Goal: Task Accomplishment & Management: Use online tool/utility

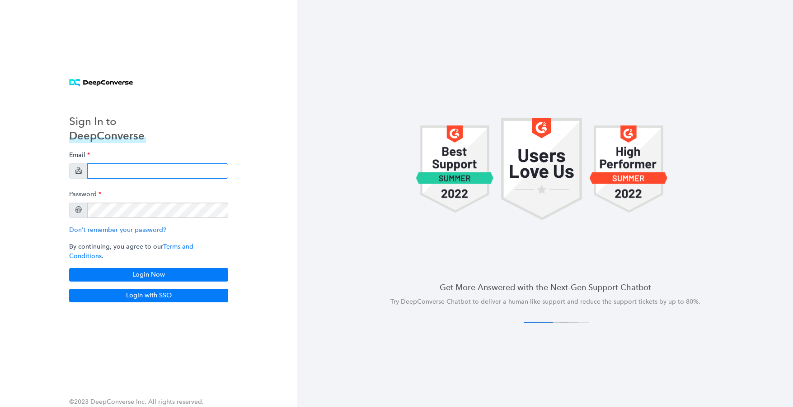
click at [141, 171] on input "email" at bounding box center [157, 170] width 141 height 15
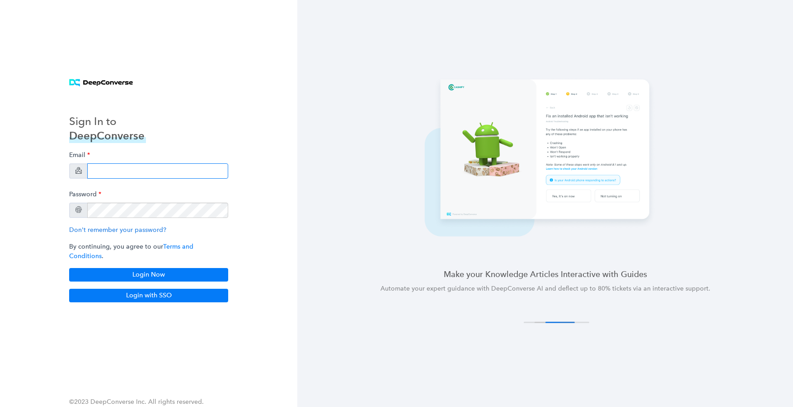
click at [104, 174] on input "email" at bounding box center [157, 170] width 141 height 15
paste input "[EMAIL_ADDRESS][DOMAIN_NAME]"
type input "[EMAIL_ADDRESS][DOMAIN_NAME]"
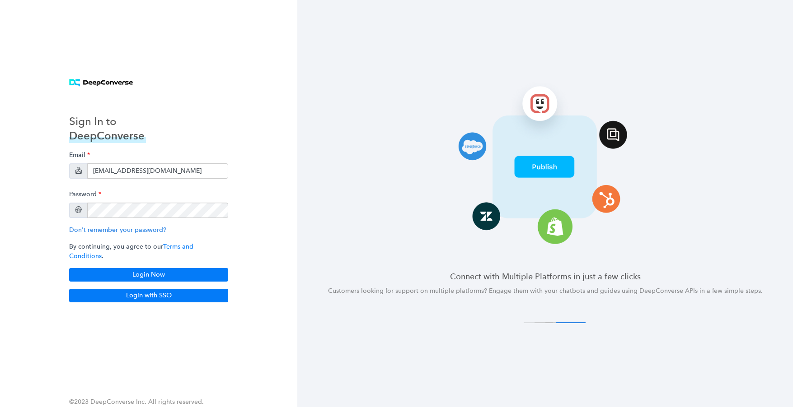
click at [172, 121] on div "Sign In to DeepConverse Email [EMAIL_ADDRESS][DOMAIN_NAME] Password Don't remem…" at bounding box center [148, 204] width 181 height 220
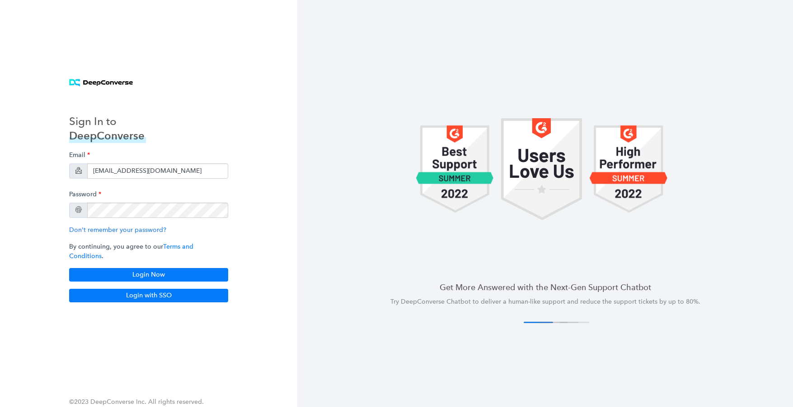
click at [385, 213] on div at bounding box center [544, 170] width 495 height 182
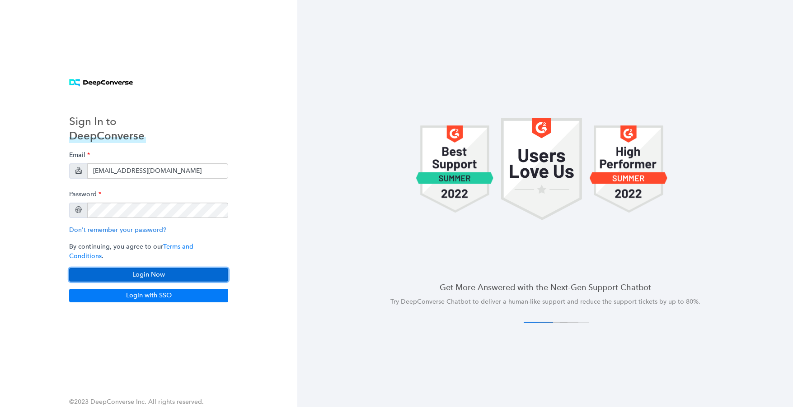
click at [212, 268] on button "Login Now" at bounding box center [148, 275] width 159 height 14
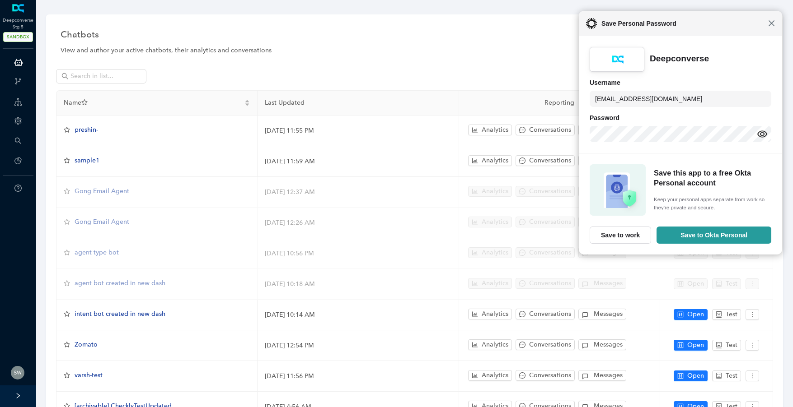
click at [772, 22] on span "Close" at bounding box center [771, 23] width 7 height 7
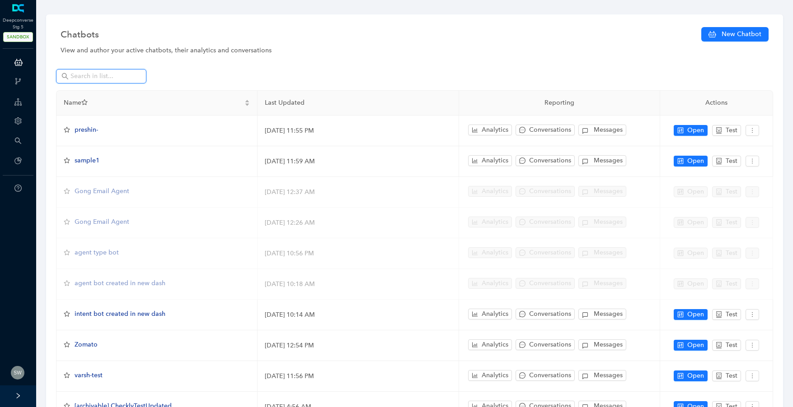
click at [118, 75] on input "text" at bounding box center [101, 76] width 63 height 10
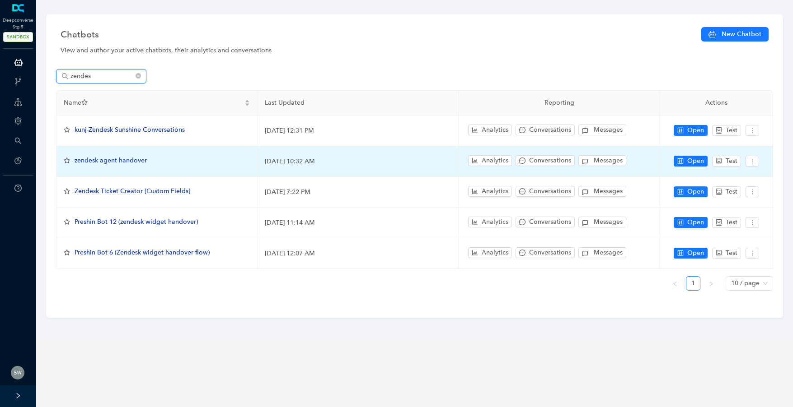
type input "zendes"
click at [127, 159] on span "zendesk agent handover" at bounding box center [111, 161] width 72 height 8
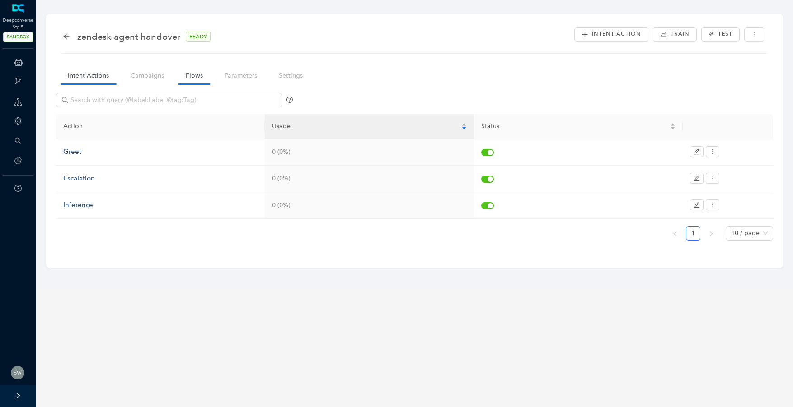
click at [188, 75] on link "Flows" at bounding box center [194, 75] width 32 height 17
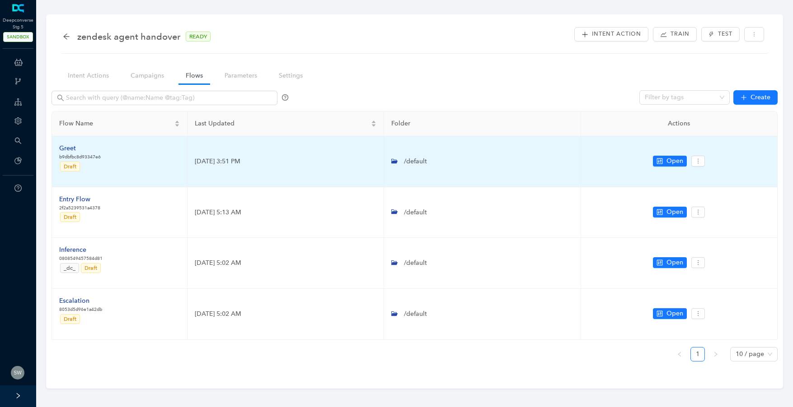
scroll to position [3, 0]
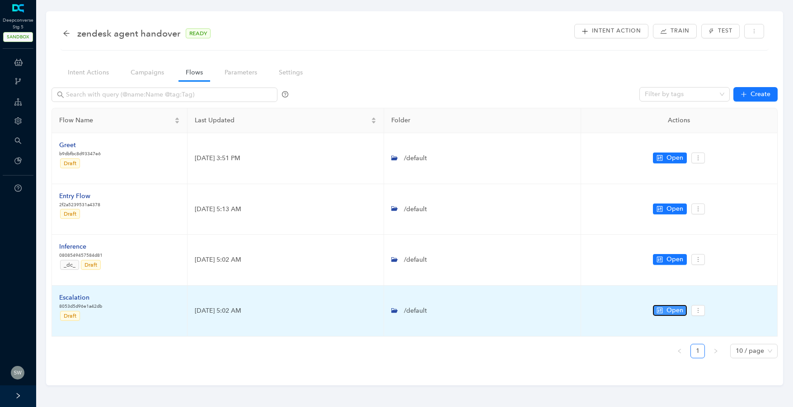
click at [669, 309] on span "Open" at bounding box center [674, 311] width 17 height 10
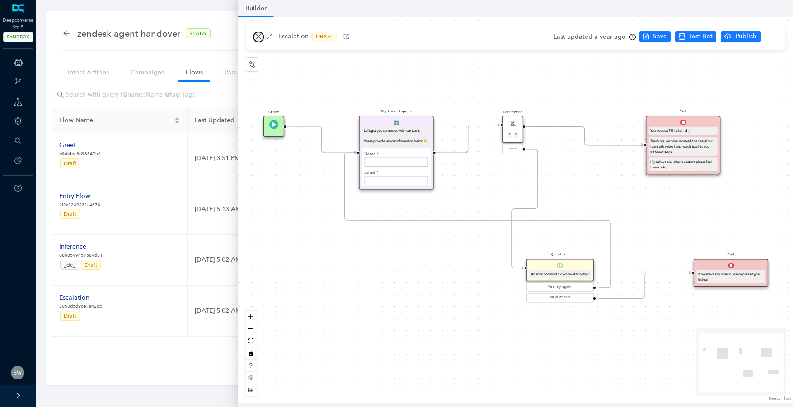
click at [258, 37] on icon "close" at bounding box center [258, 36] width 5 height 5
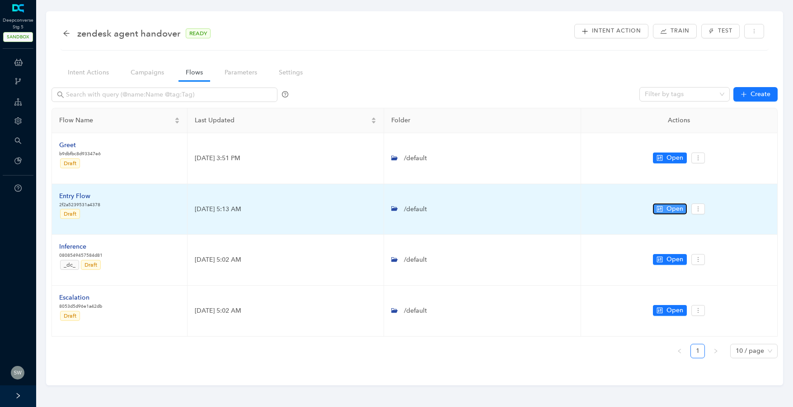
click at [678, 207] on span "Open" at bounding box center [674, 209] width 17 height 10
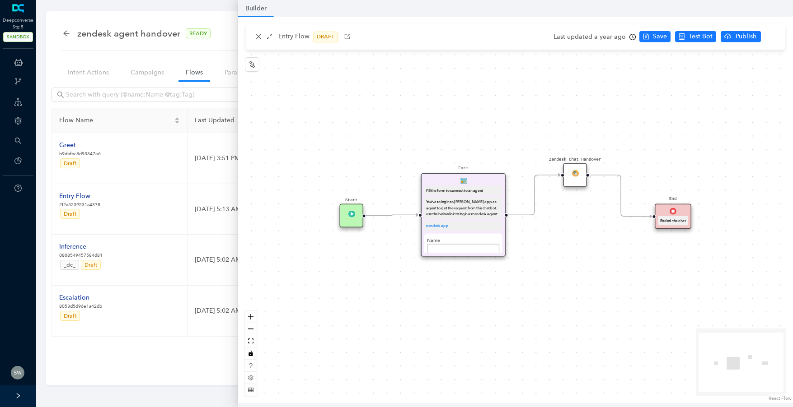
click at [580, 180] on div "Zendesk Chat Handover" at bounding box center [575, 175] width 24 height 24
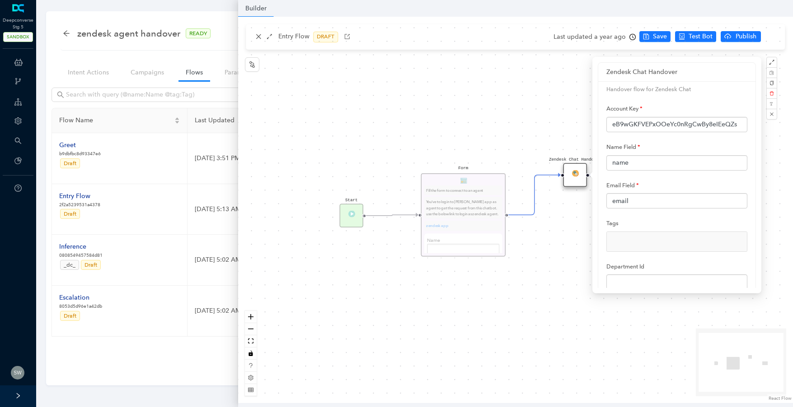
scroll to position [0, 0]
click at [689, 126] on input "eB9wGKFVEPxOOeYc0nRgCwBy8eIEeQZs" at bounding box center [676, 124] width 141 height 15
click at [696, 126] on input "eB9wGKFVEPxOOeYc0nRgCwBy8eIEeQZs" at bounding box center [676, 124] width 141 height 15
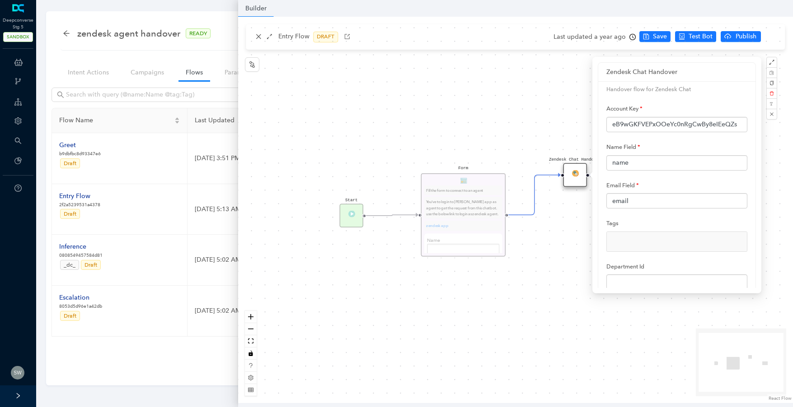
click at [528, 103] on div "Start Form Fill the form to connect to an agent You've to login to zendesk app …" at bounding box center [515, 210] width 555 height 387
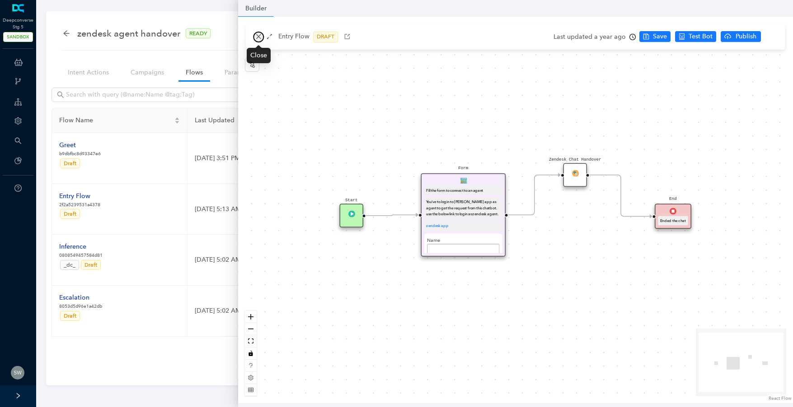
click at [256, 34] on icon "close" at bounding box center [258, 36] width 5 height 5
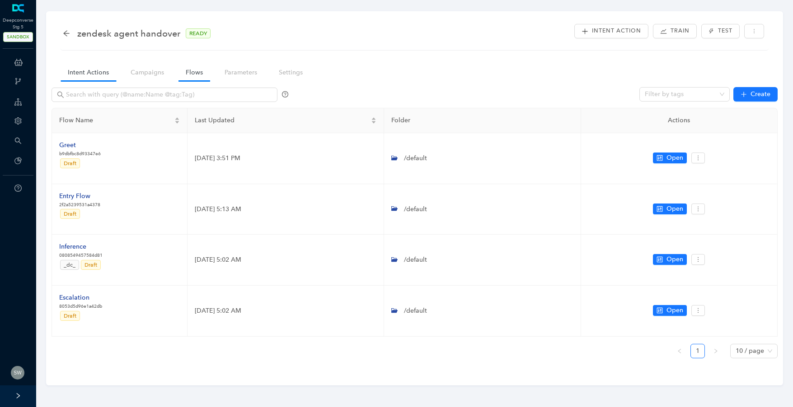
click at [89, 73] on link "Intent Actions" at bounding box center [89, 72] width 56 height 17
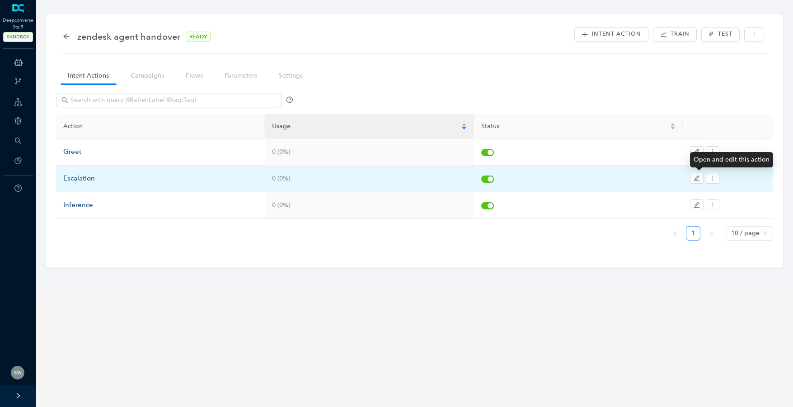
click at [696, 152] on div "Open and edit this action" at bounding box center [731, 159] width 83 height 15
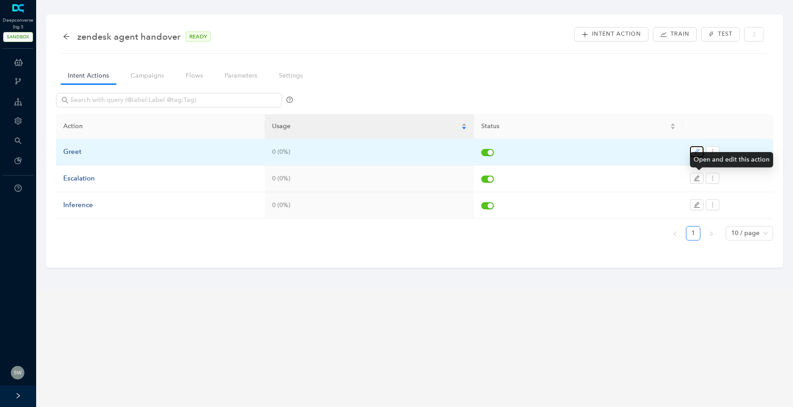
click at [696, 149] on icon "edit" at bounding box center [696, 152] width 6 height 6
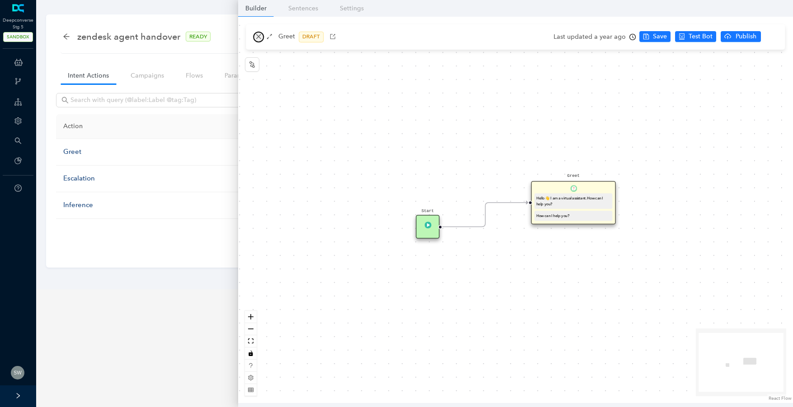
click at [257, 38] on icon "close" at bounding box center [258, 36] width 6 height 6
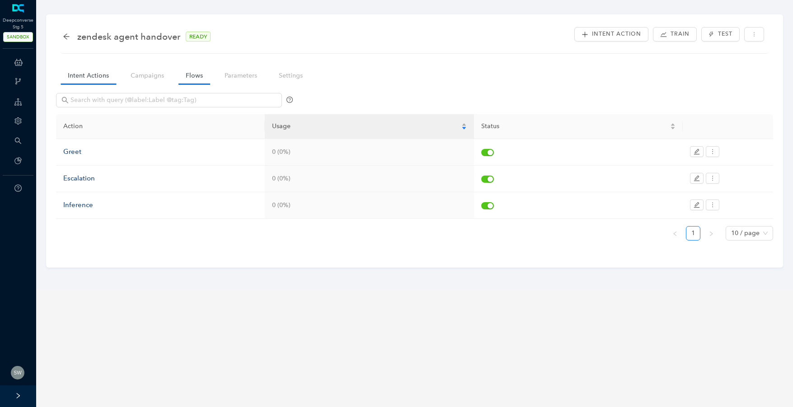
click at [197, 75] on link "Flows" at bounding box center [194, 75] width 32 height 17
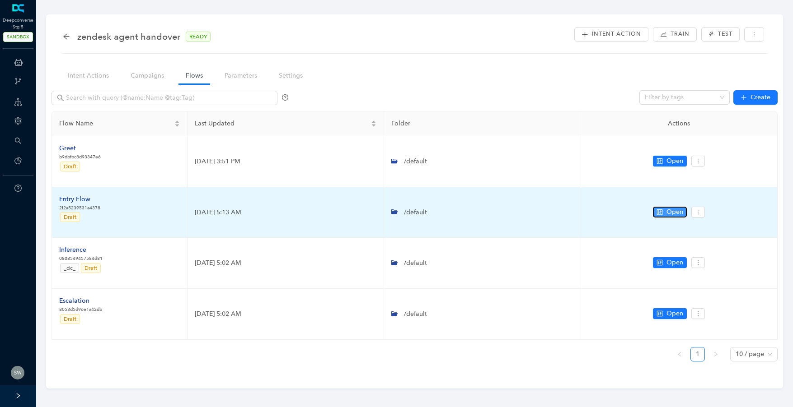
click at [669, 209] on span "Open" at bounding box center [674, 212] width 17 height 10
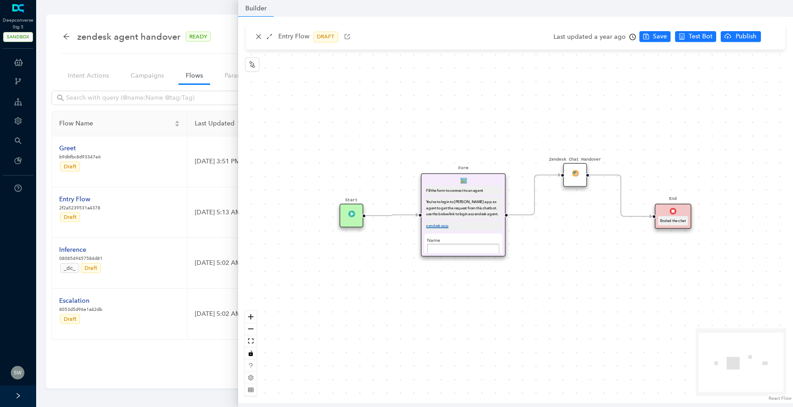
click at [442, 228] on link "zendesk app" at bounding box center [437, 226] width 23 height 4
click at [474, 199] on div "You've to login to zendesk app as agent to get the request from this chatbot. u…" at bounding box center [463, 208] width 78 height 22
click at [475, 186] on div "Fill the form to connect to an agent" at bounding box center [463, 191] width 78 height 10
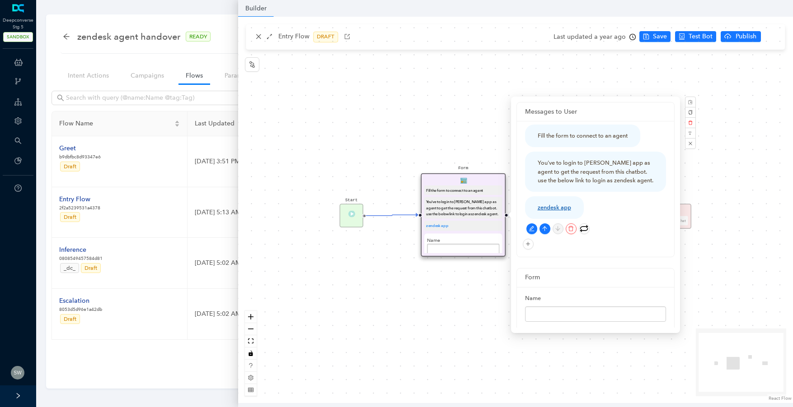
click at [558, 211] on link "zendesk app" at bounding box center [553, 207] width 33 height 7
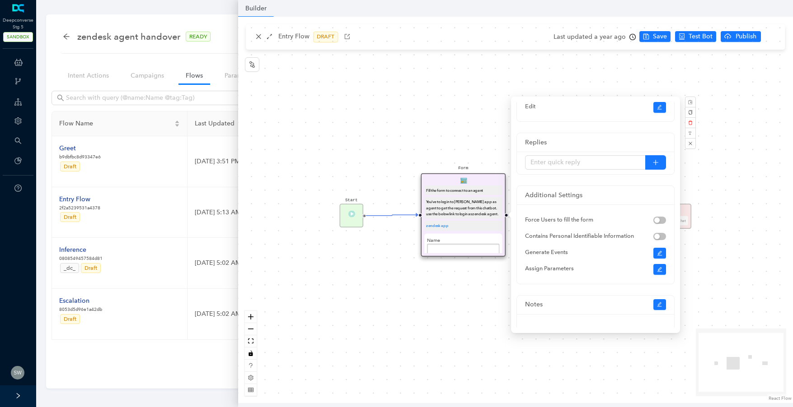
scroll to position [278, 0]
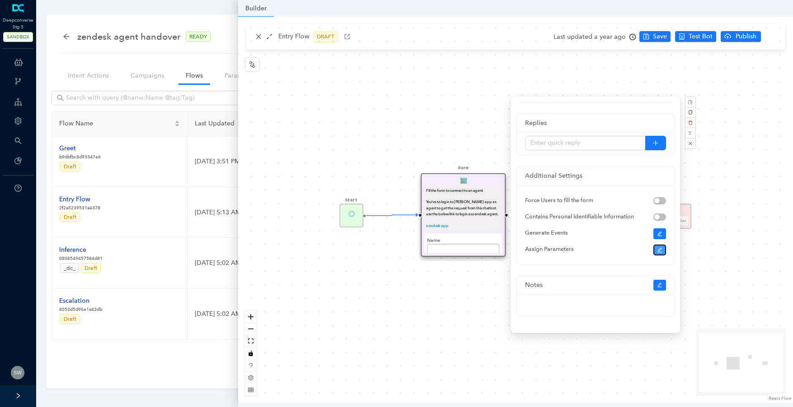
click at [658, 253] on button "button" at bounding box center [659, 250] width 13 height 11
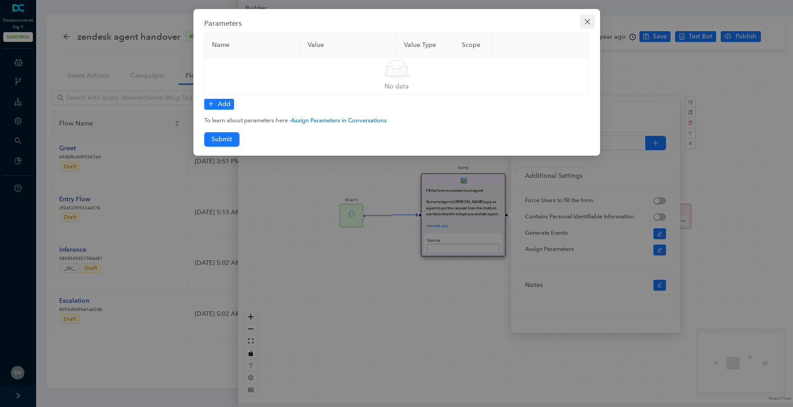
click at [586, 25] on icon "close" at bounding box center [586, 21] width 7 height 7
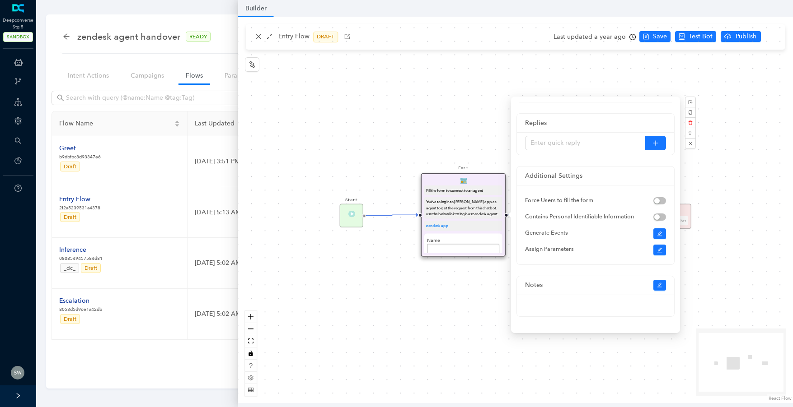
click at [405, 288] on div "Start Form Fill the form to connect to an agent You've to login to zendesk app …" at bounding box center [515, 210] width 555 height 387
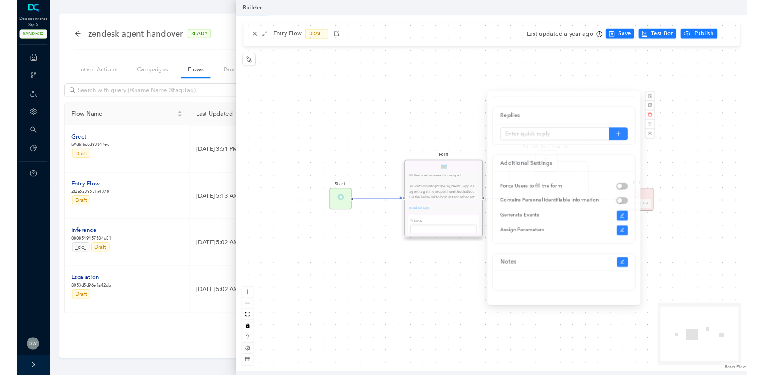
scroll to position [0, 0]
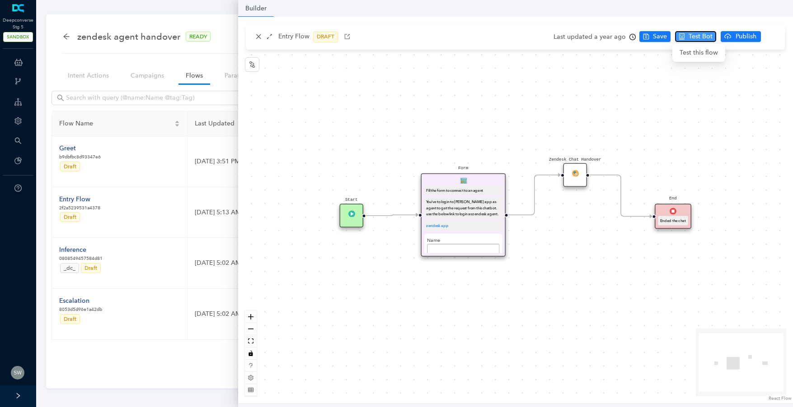
click at [700, 40] on span "Test Bot" at bounding box center [700, 37] width 24 height 10
click at [577, 170] on img at bounding box center [574, 173] width 7 height 7
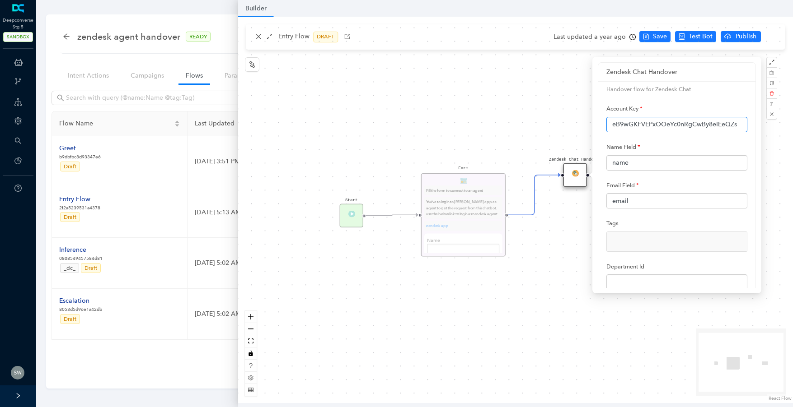
click at [656, 121] on input "eB9wGKFVEPxOOeYc0nRgCwBy8eIEeQZs" at bounding box center [676, 124] width 141 height 15
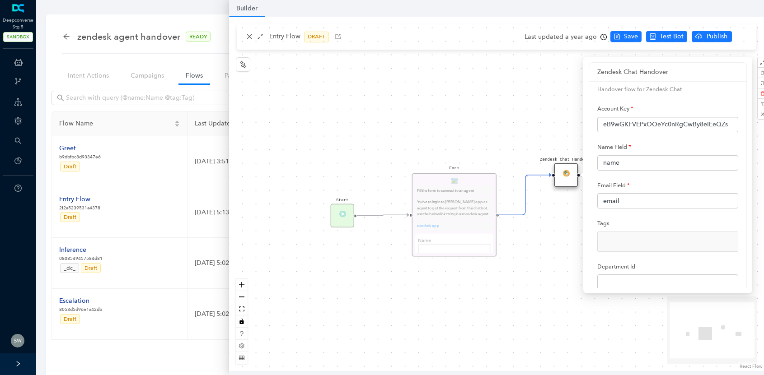
click at [471, 119] on div "Start Form Fill the form to connect to an agent You've to login to zendesk app …" at bounding box center [496, 194] width 535 height 355
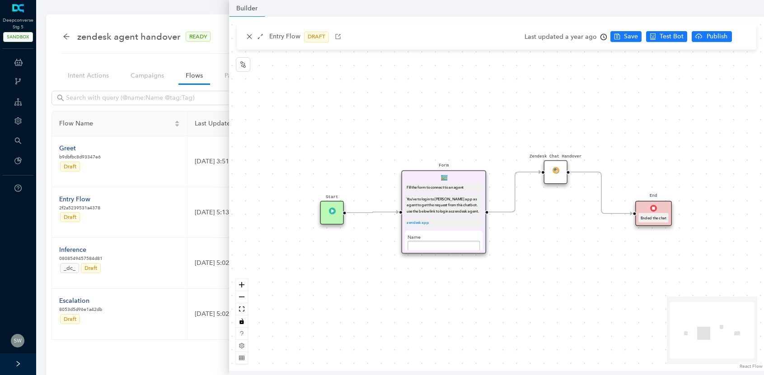
click at [555, 170] on img at bounding box center [555, 170] width 7 height 7
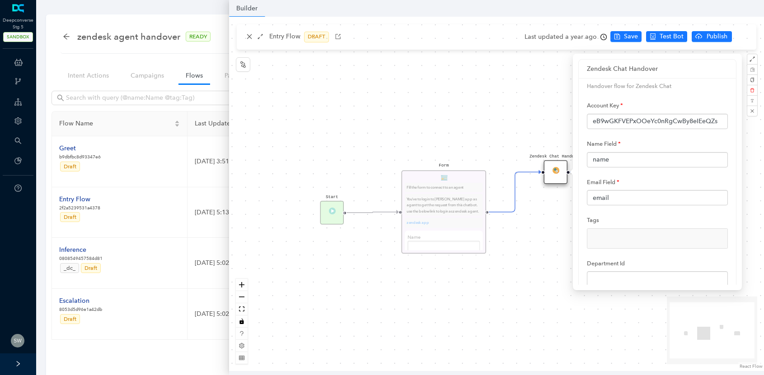
click at [612, 87] on p "Handover flow for Zendesk Chat" at bounding box center [657, 86] width 141 height 9
click at [634, 86] on p "Handover flow for Zendesk Chat" at bounding box center [657, 86] width 141 height 9
